Goal: Transaction & Acquisition: Obtain resource

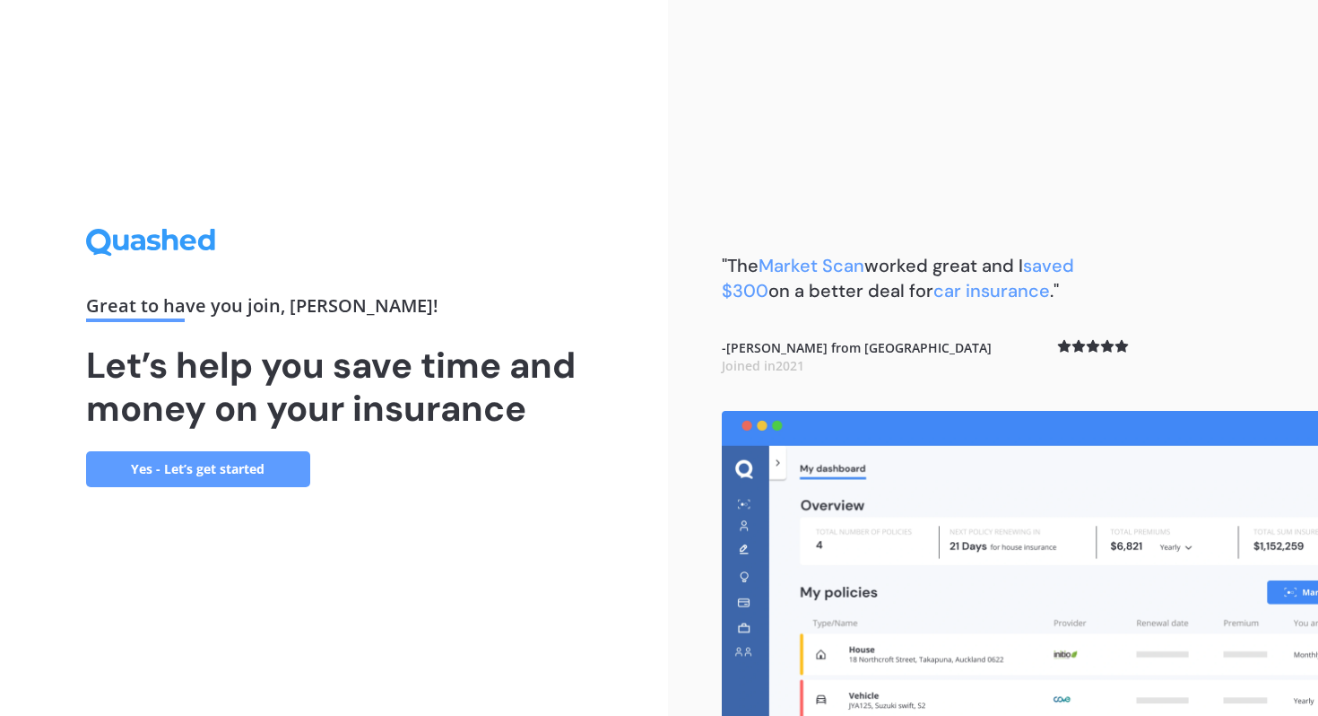
click at [178, 463] on link "Yes - Let’s get started" at bounding box center [198, 469] width 224 height 36
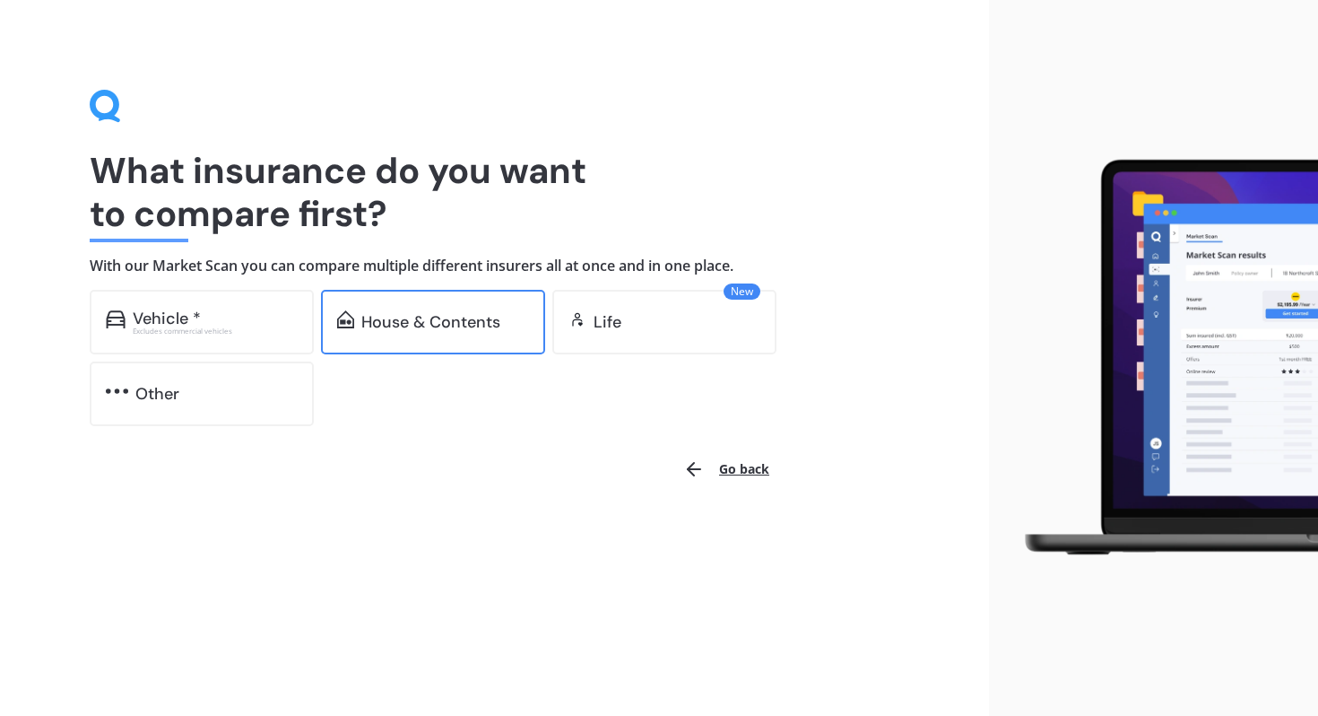
click at [432, 319] on div "House & Contents" at bounding box center [430, 322] width 139 height 18
